Goal: Transaction & Acquisition: Book appointment/travel/reservation

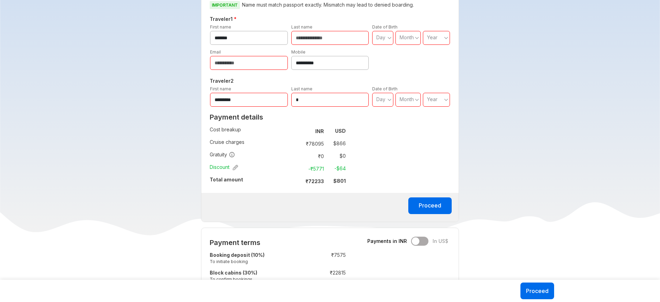
scroll to position [272, 0]
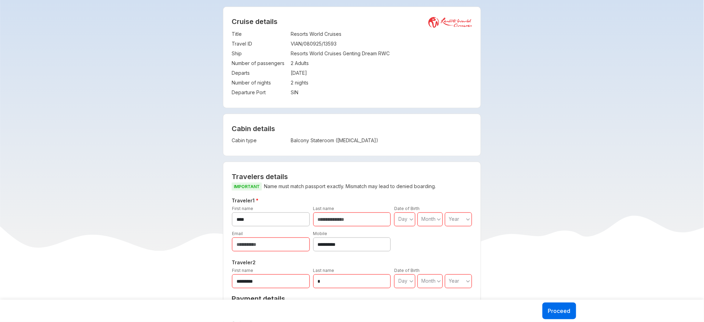
scroll to position [132, 0]
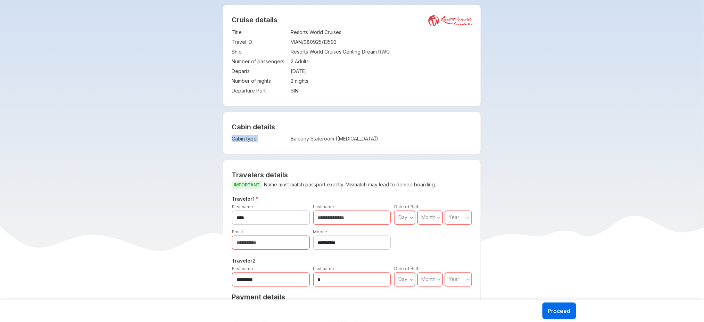
drag, startPoint x: 290, startPoint y: 137, endPoint x: 366, endPoint y: 151, distance: 77.2
click at [366, 151] on div "Cabin details Cabin type : Balcony Stateroom ([MEDICAL_DATA])" at bounding box center [351, 133] width 257 height 42
copy tbody "Cabin type :"
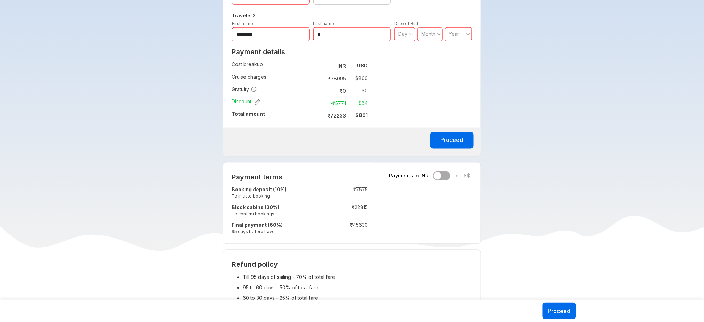
scroll to position [377, 0]
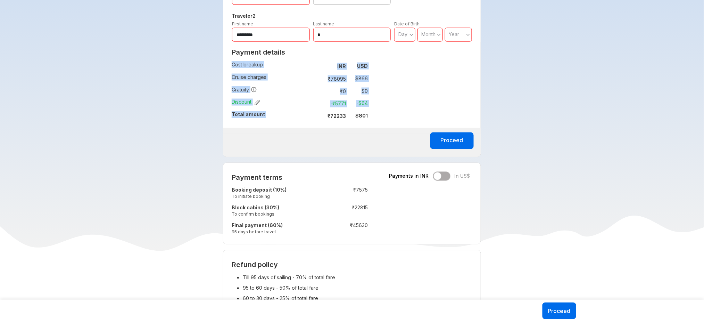
drag, startPoint x: 326, startPoint y: 116, endPoint x: 370, endPoint y: 116, distance: 44.1
click at [370, 116] on div "Payment details Cost breakup : INR USD Cruise charges : ₹ 78095 $ 866 Gratuity …" at bounding box center [299, 86] width 153 height 83
copy tbody "Cost breakup : INR USD Cruise charges : ₹ 78095 $ 866 Gratuity : ₹ 0 $ 0 Discou…"
